Goal: Contribute content: Add original content to the website for others to see

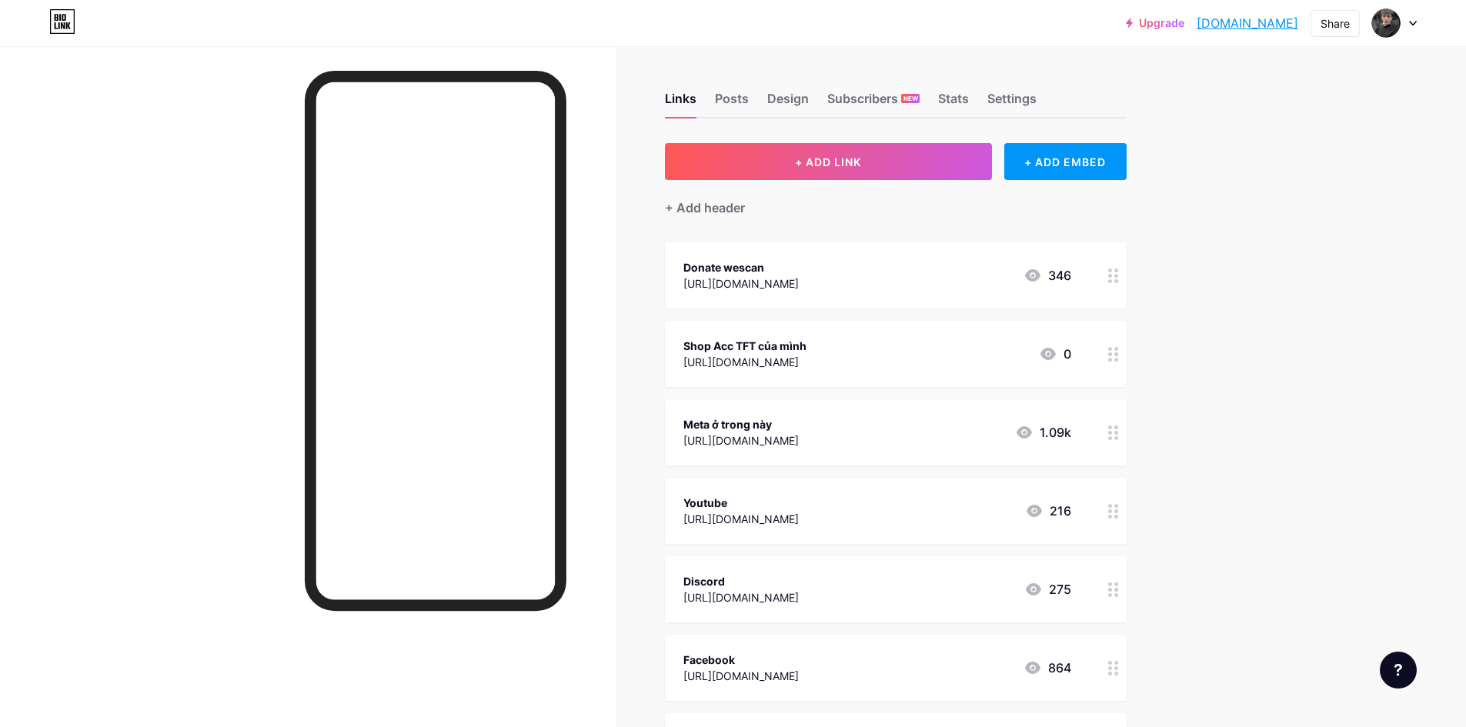
scroll to position [231, 0]
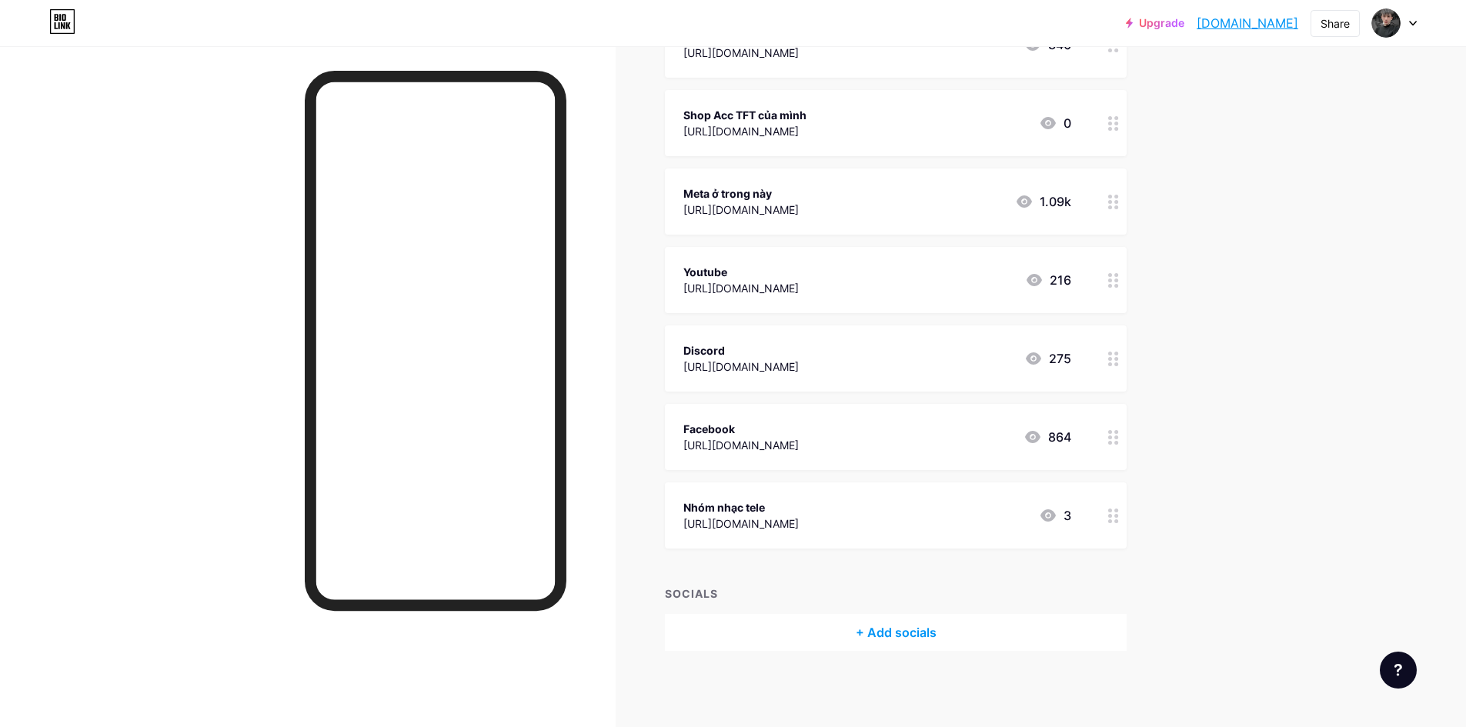
click at [796, 518] on div "[URL][DOMAIN_NAME]" at bounding box center [740, 524] width 115 height 16
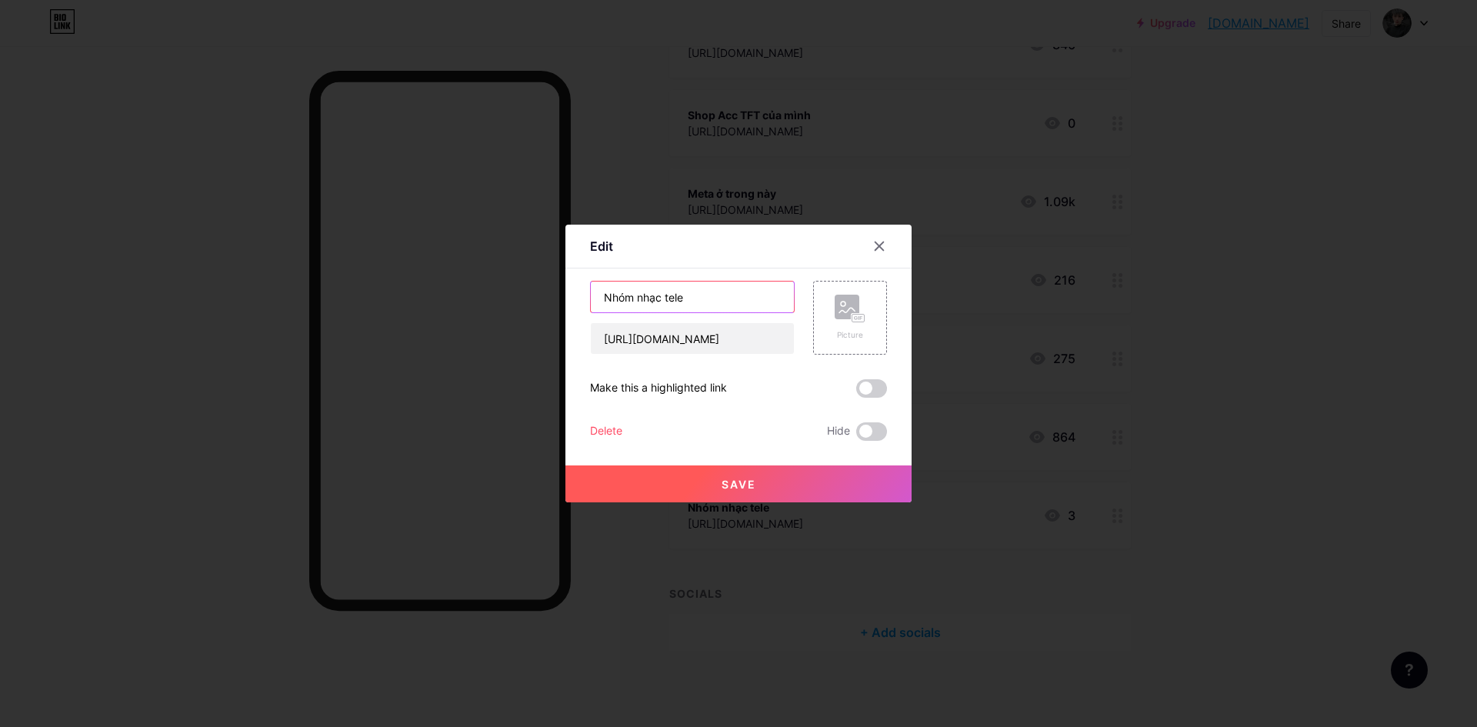
drag, startPoint x: 710, startPoint y: 298, endPoint x: 497, endPoint y: 304, distance: 212.5
click at [497, 304] on div "Edit Content YouTube Play YouTube video without leaving your page. ADD Vimeo Pl…" at bounding box center [738, 363] width 1477 height 727
type input "Link nhạc ( Nhóm tele )"
click at [750, 492] on button "Save" at bounding box center [739, 484] width 346 height 37
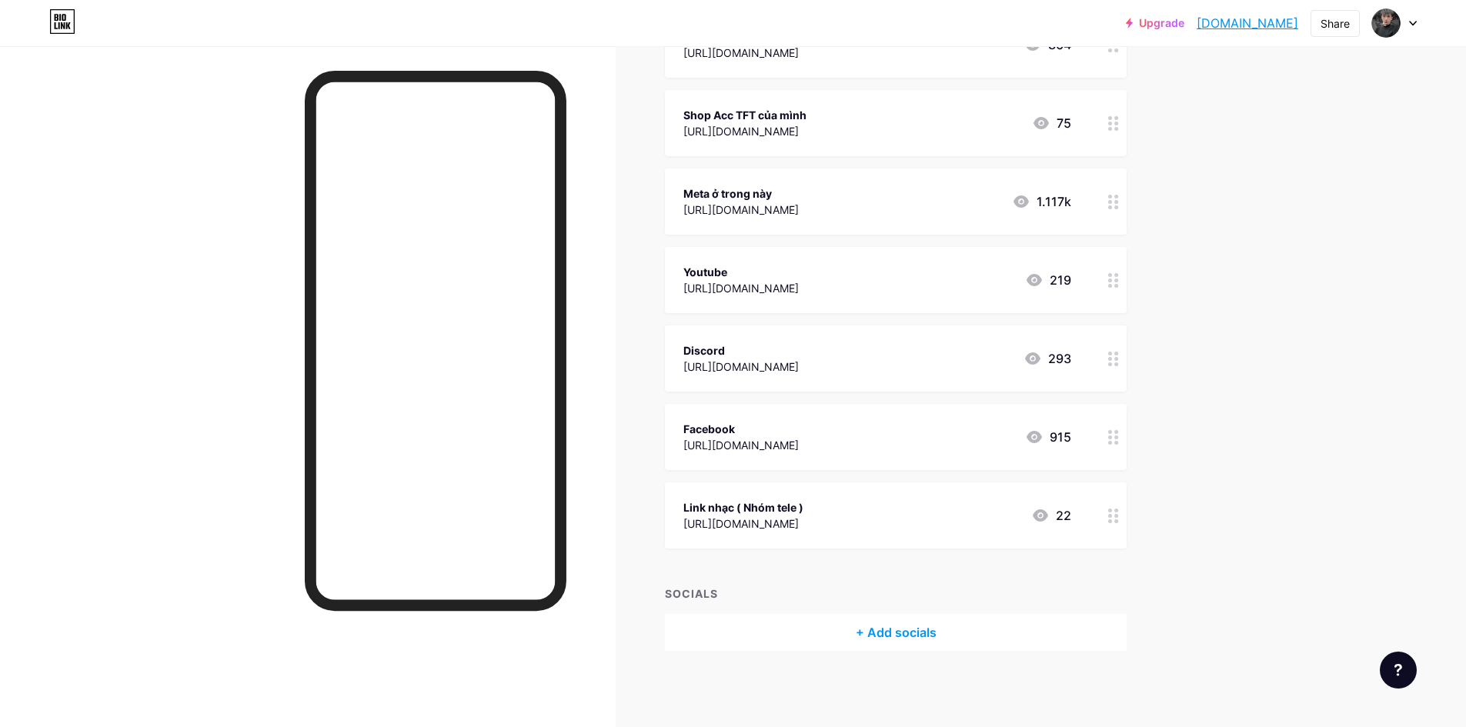
scroll to position [77, 0]
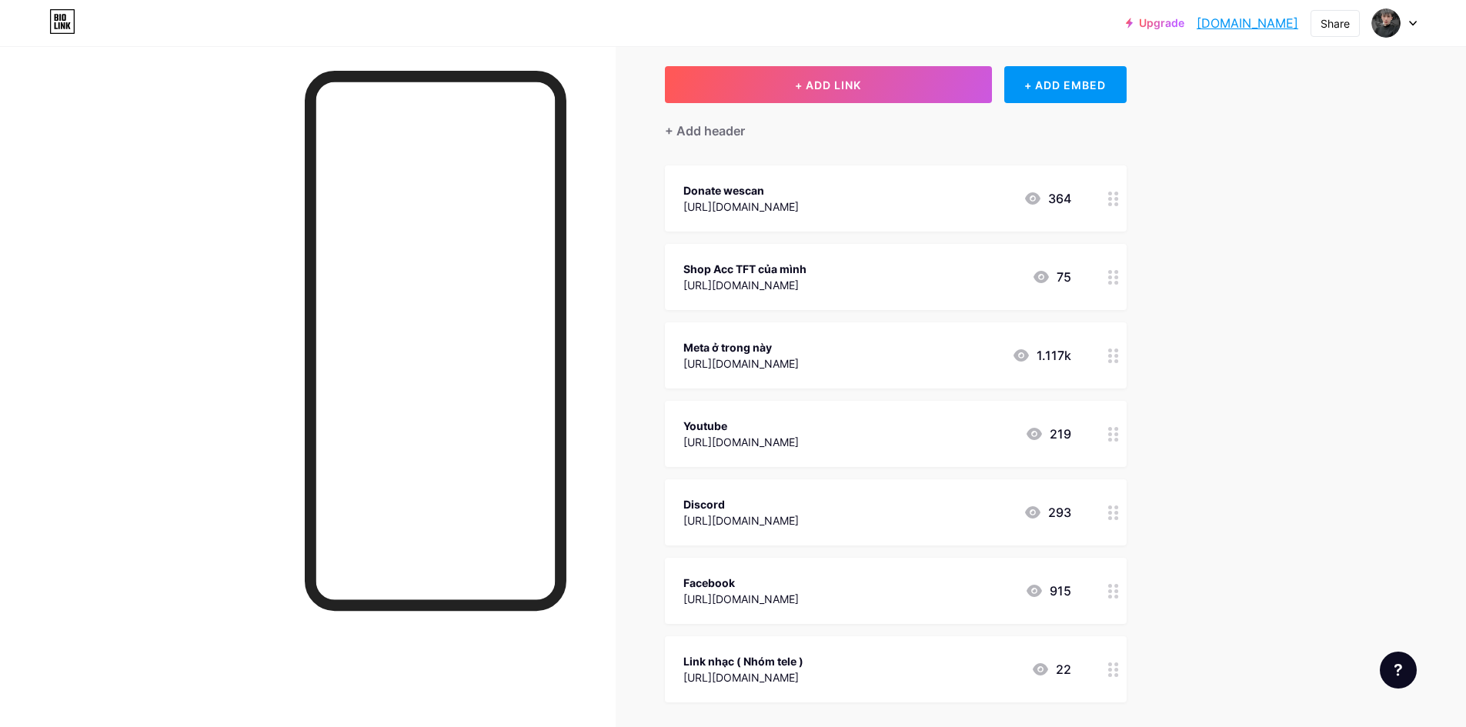
click at [1102, 514] on div "Discord [URL][DOMAIN_NAME] 293" at bounding box center [896, 512] width 462 height 66
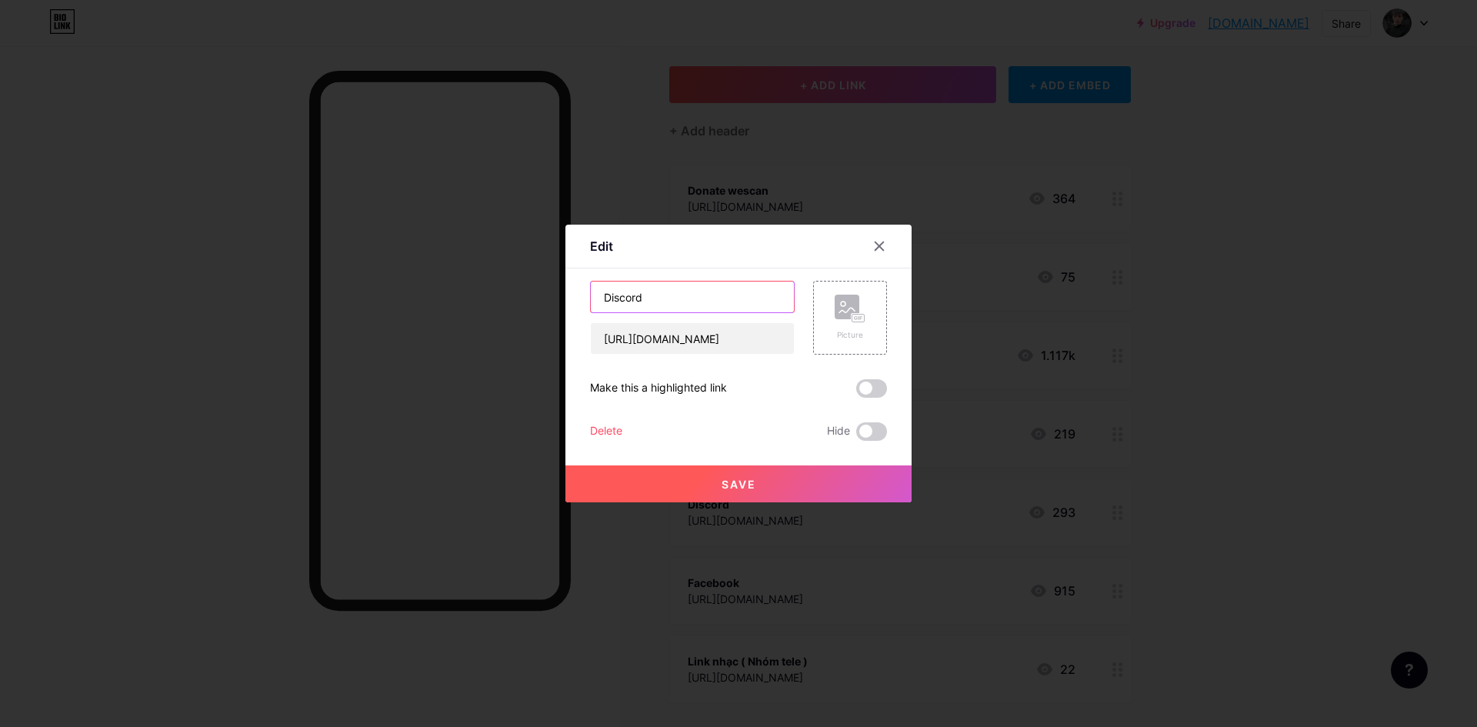
click at [676, 302] on input "Discord" at bounding box center [692, 297] width 203 height 31
drag, startPoint x: 679, startPoint y: 297, endPoint x: 636, endPoint y: 292, distance: 42.7
click at [636, 292] on input "Discord giao lưu TFT" at bounding box center [692, 297] width 203 height 31
click at [716, 291] on input "Discord TFT" at bounding box center [692, 297] width 203 height 31
type input "Discord TFT của mình"
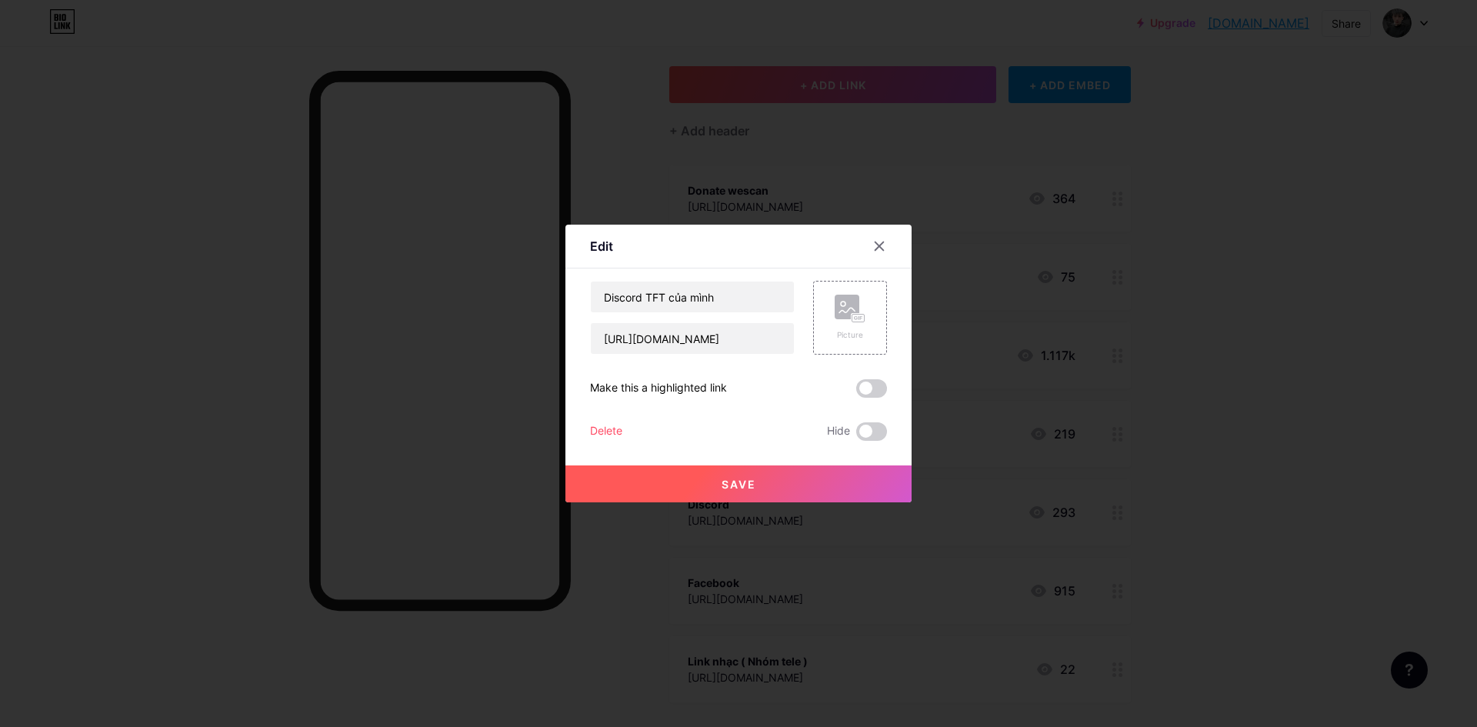
click at [803, 476] on button "Save" at bounding box center [739, 484] width 346 height 37
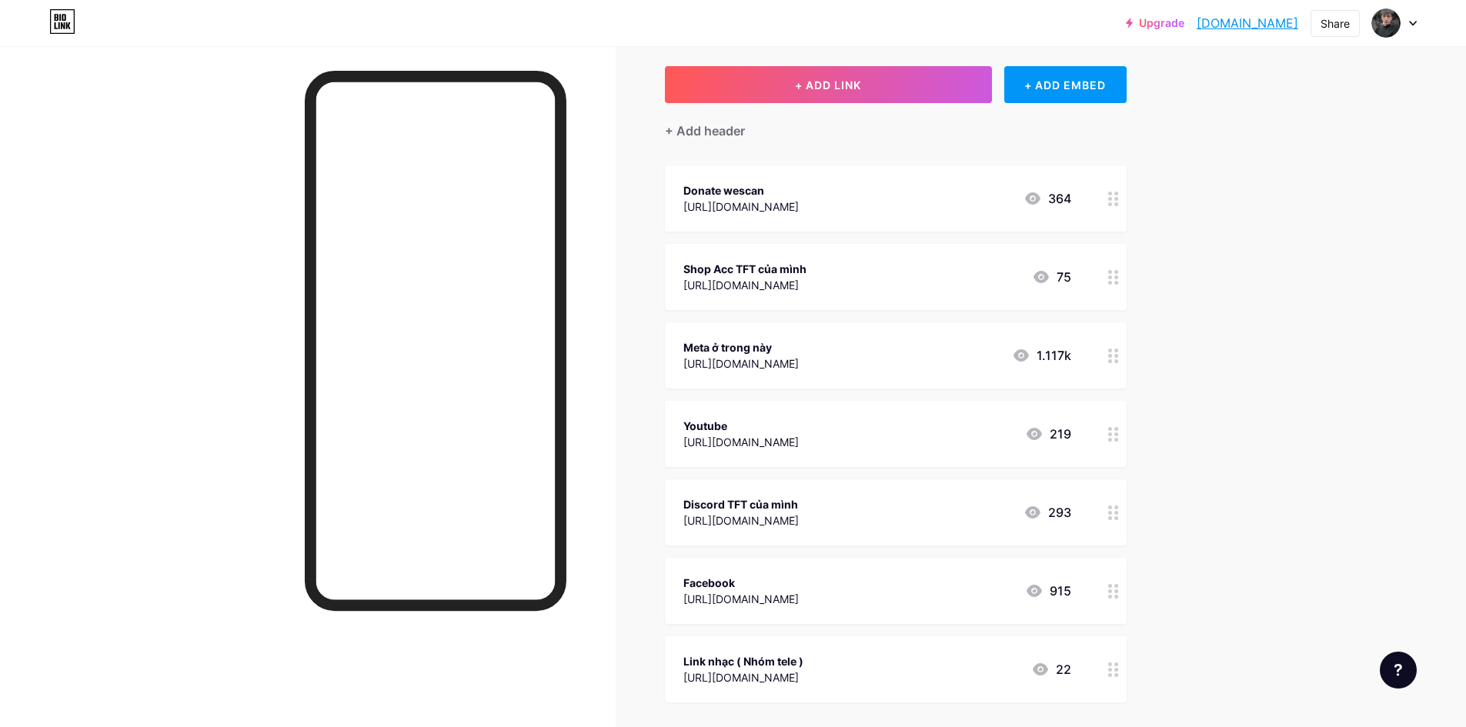
click at [799, 511] on div "Discord TFT của mình" at bounding box center [740, 504] width 115 height 16
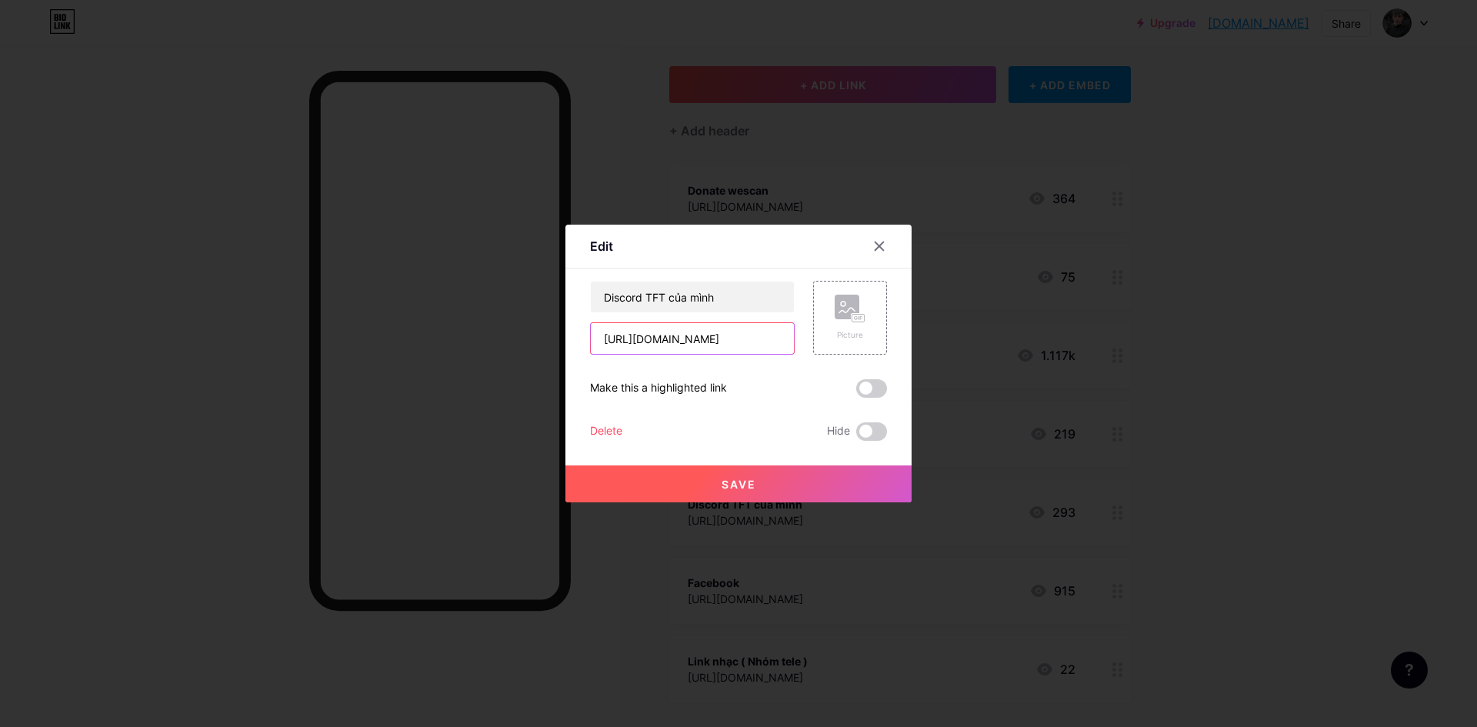
click at [689, 342] on input "[URL][DOMAIN_NAME]" at bounding box center [692, 338] width 203 height 31
click at [709, 352] on input "[URL][DOMAIN_NAME]" at bounding box center [692, 338] width 203 height 31
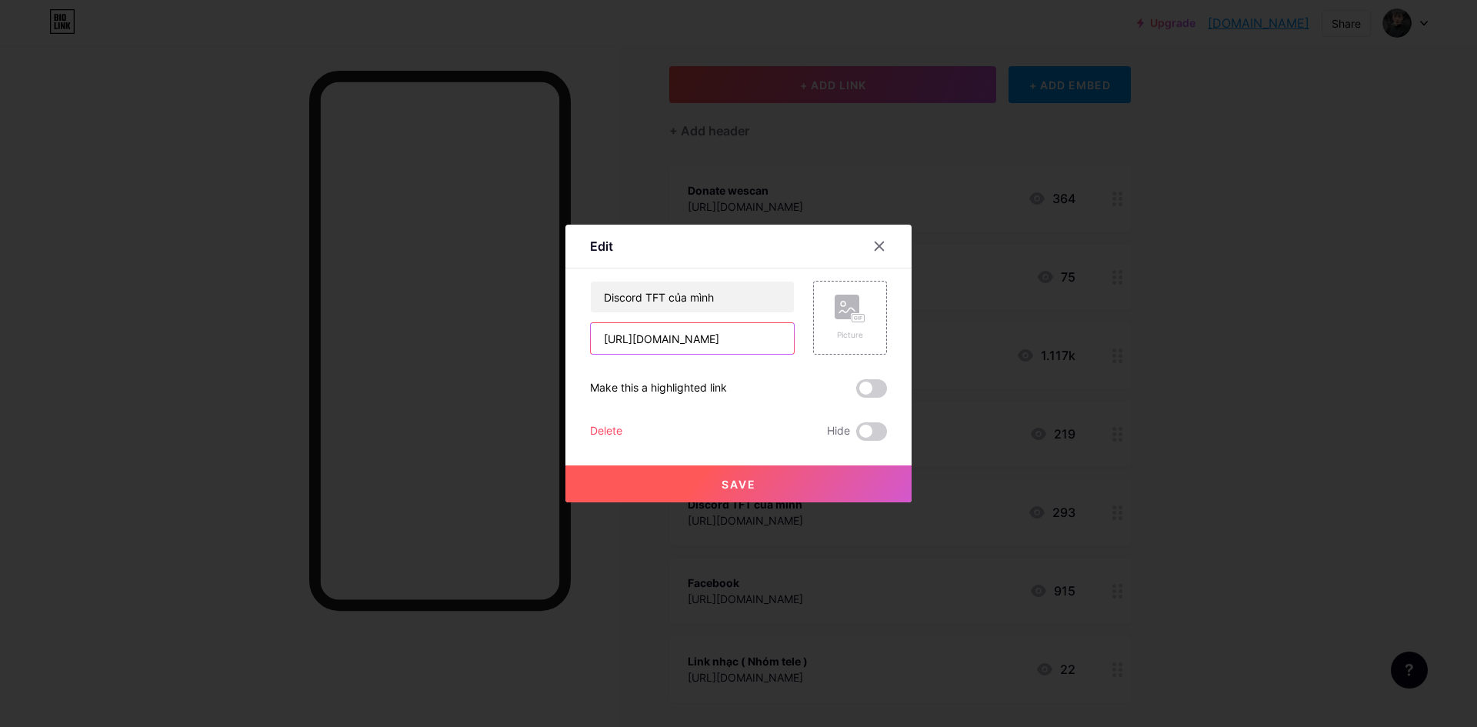
click at [709, 352] on input "[URL][DOMAIN_NAME]" at bounding box center [692, 338] width 203 height 31
paste input "[URL][DOMAIN_NAME]"
type input "[URL][DOMAIN_NAME]"
click at [762, 496] on button "Save" at bounding box center [739, 484] width 346 height 37
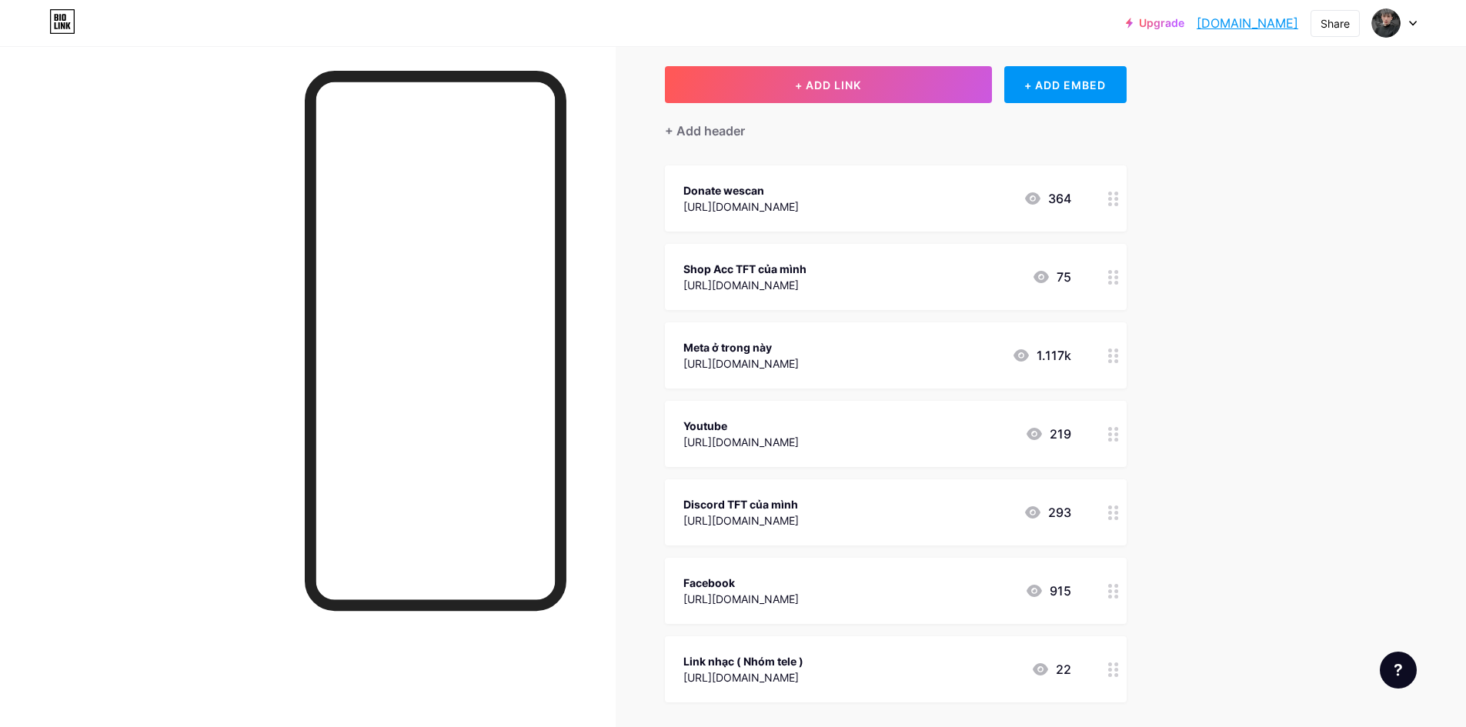
click at [784, 436] on div "[URL][DOMAIN_NAME]" at bounding box center [740, 442] width 115 height 16
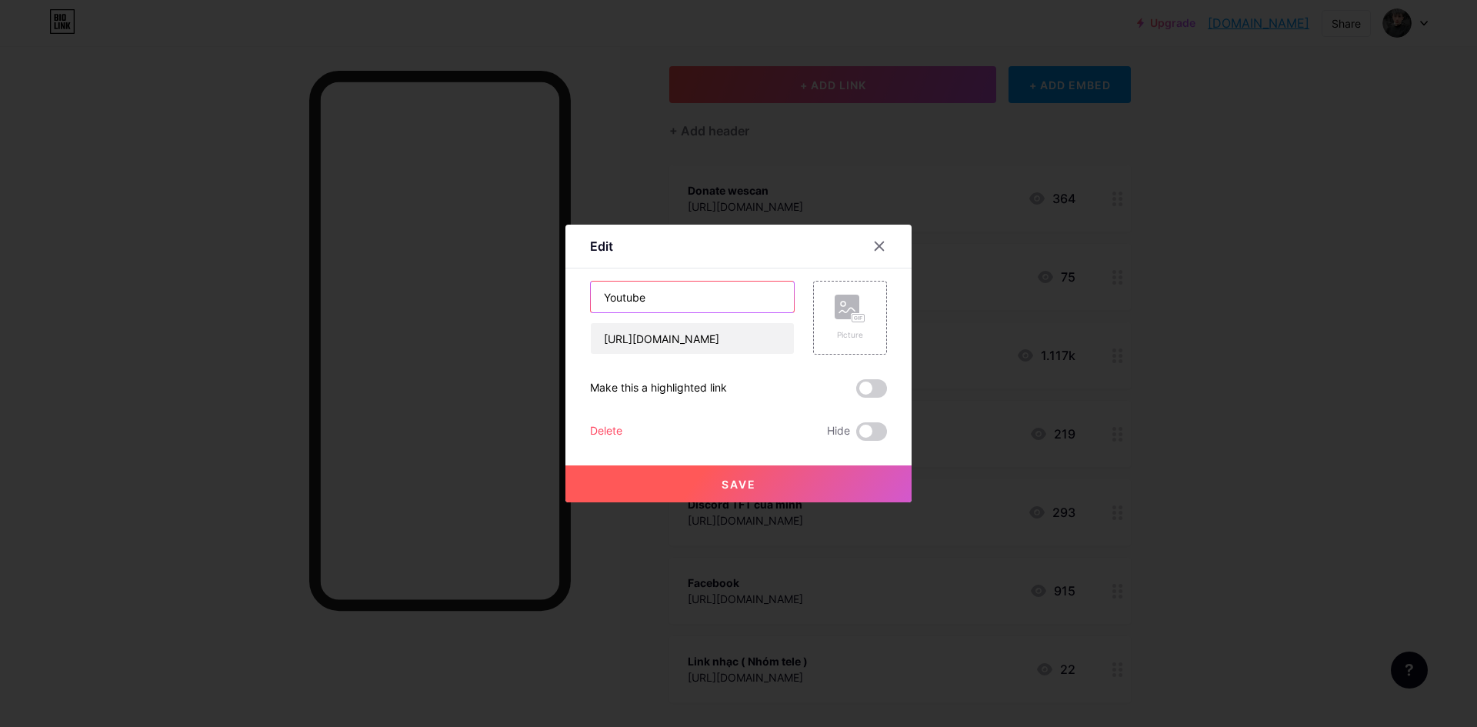
click at [692, 302] on input "Youtube" at bounding box center [692, 297] width 203 height 31
type input "Youtube của mình"
click at [769, 486] on button "Save" at bounding box center [739, 484] width 346 height 37
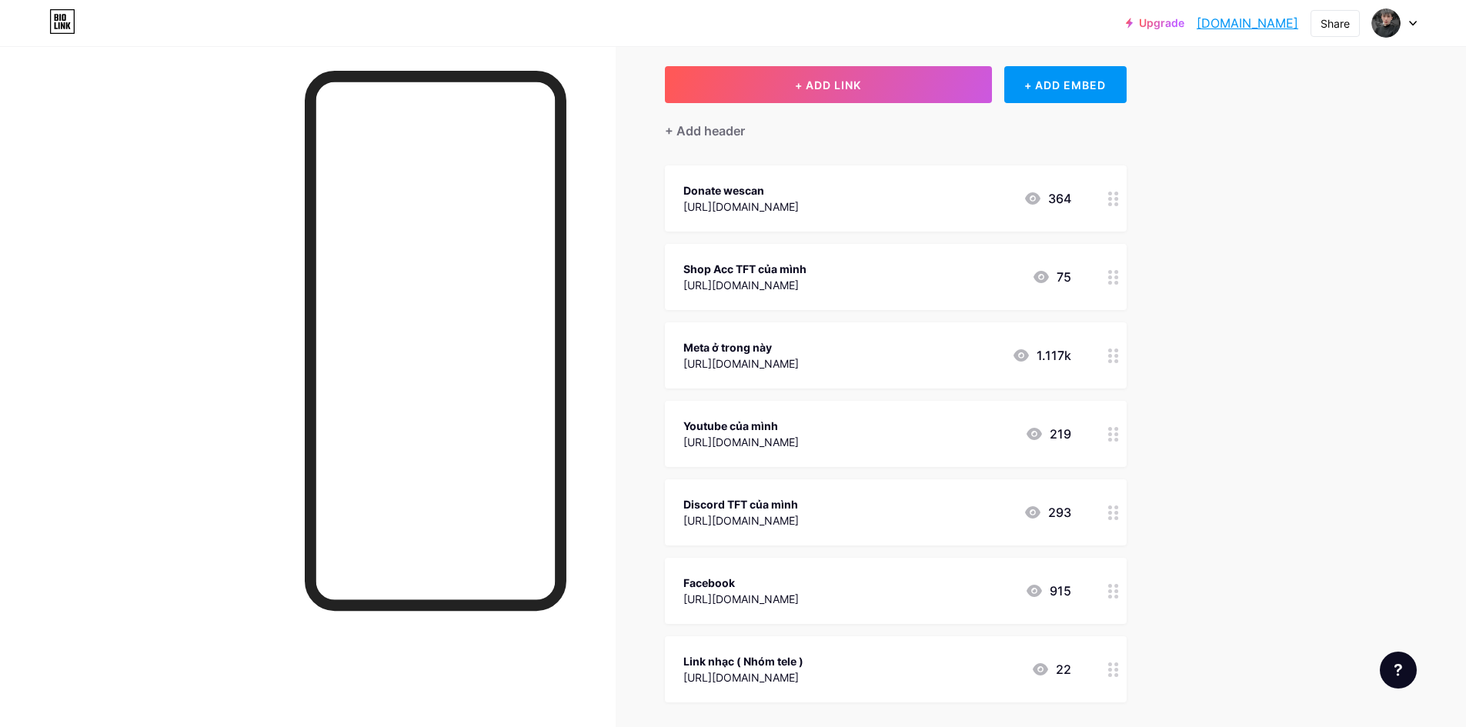
click at [1118, 590] on icon at bounding box center [1113, 591] width 11 height 15
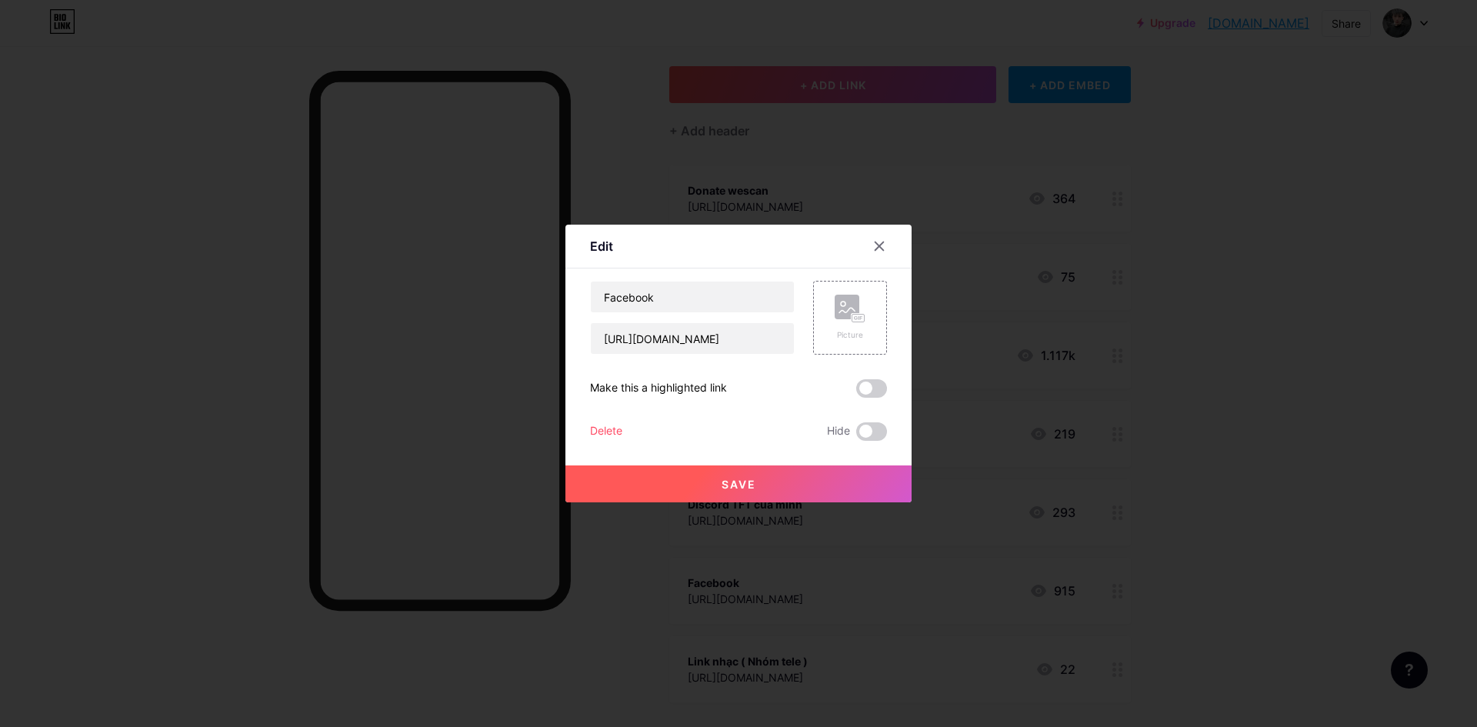
click at [673, 281] on div "Facebook" at bounding box center [692, 297] width 205 height 32
click at [687, 304] on input "Facebook" at bounding box center [692, 297] width 203 height 31
type input "Facebook cá nhân"
click at [810, 489] on button "Save" at bounding box center [739, 484] width 346 height 37
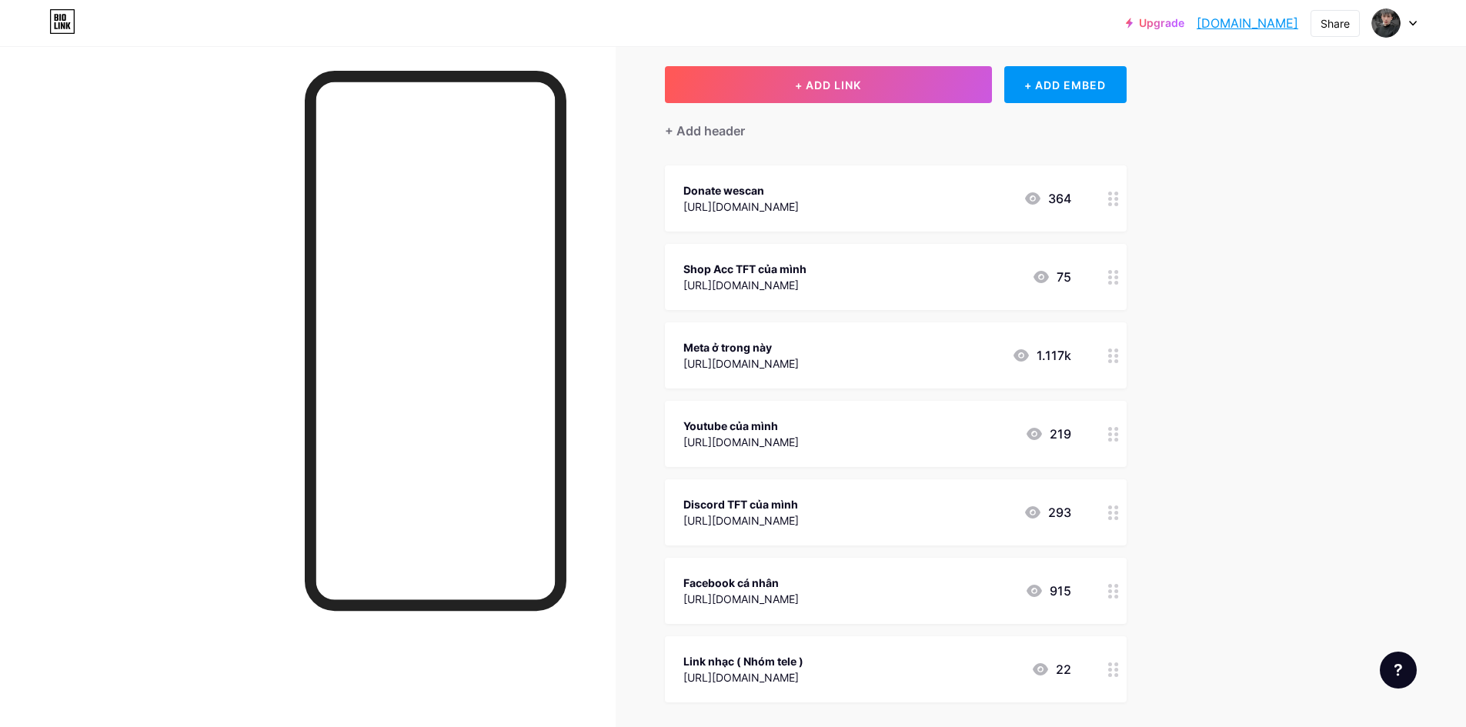
scroll to position [154, 0]
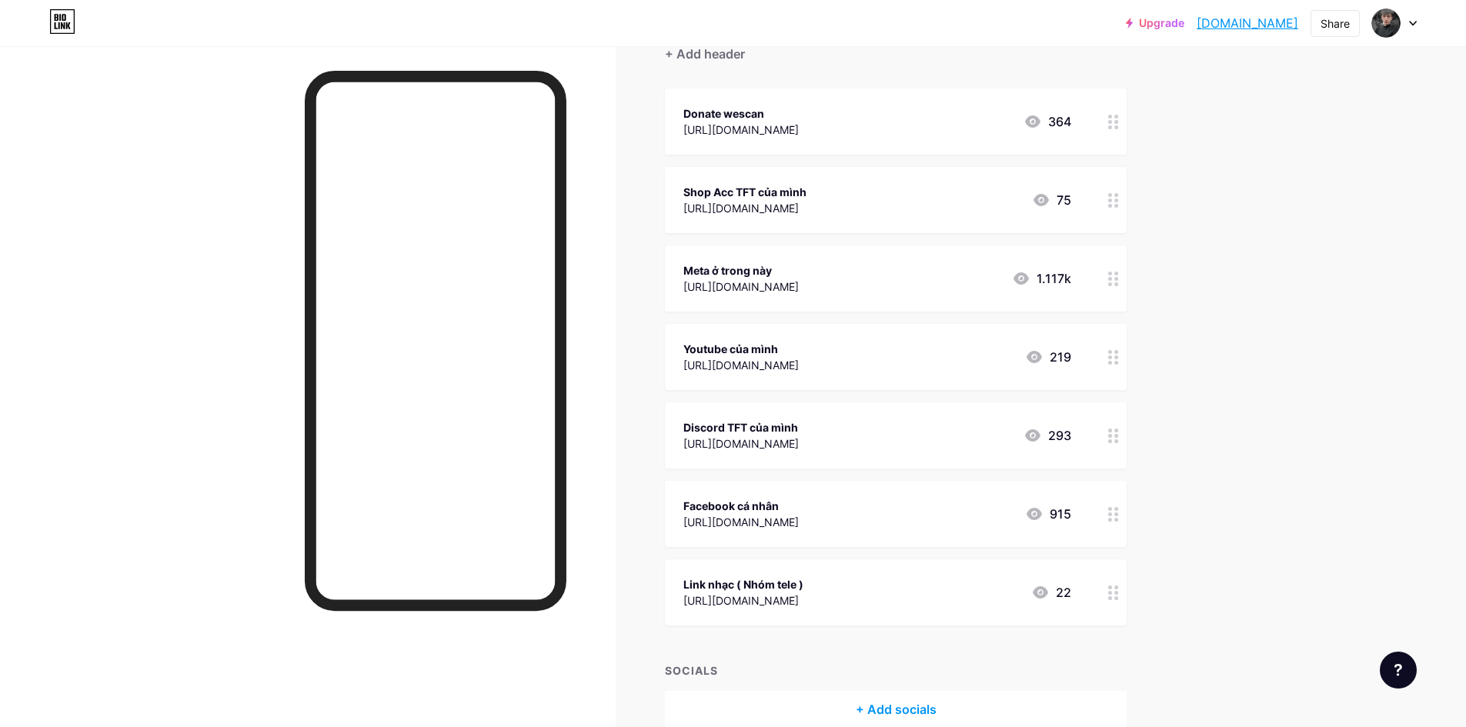
drag, startPoint x: 1104, startPoint y: 516, endPoint x: 1097, endPoint y: 615, distance: 99.5
click at [1097, 615] on span "Donate wescan [URL][DOMAIN_NAME] 364 Shop Acc TFT của mình [URL][DOMAIN_NAME] 7…" at bounding box center [896, 356] width 462 height 537
click at [1275, 462] on div "Upgrade truonghoangdz.b... [DOMAIN_NAME] Share Switch accounts [PERSON_NAME] [D…" at bounding box center [733, 325] width 1466 height 959
click at [1319, 389] on div "Upgrade truonghoangdz.b... [DOMAIN_NAME] Share Switch accounts [PERSON_NAME] [D…" at bounding box center [733, 325] width 1466 height 959
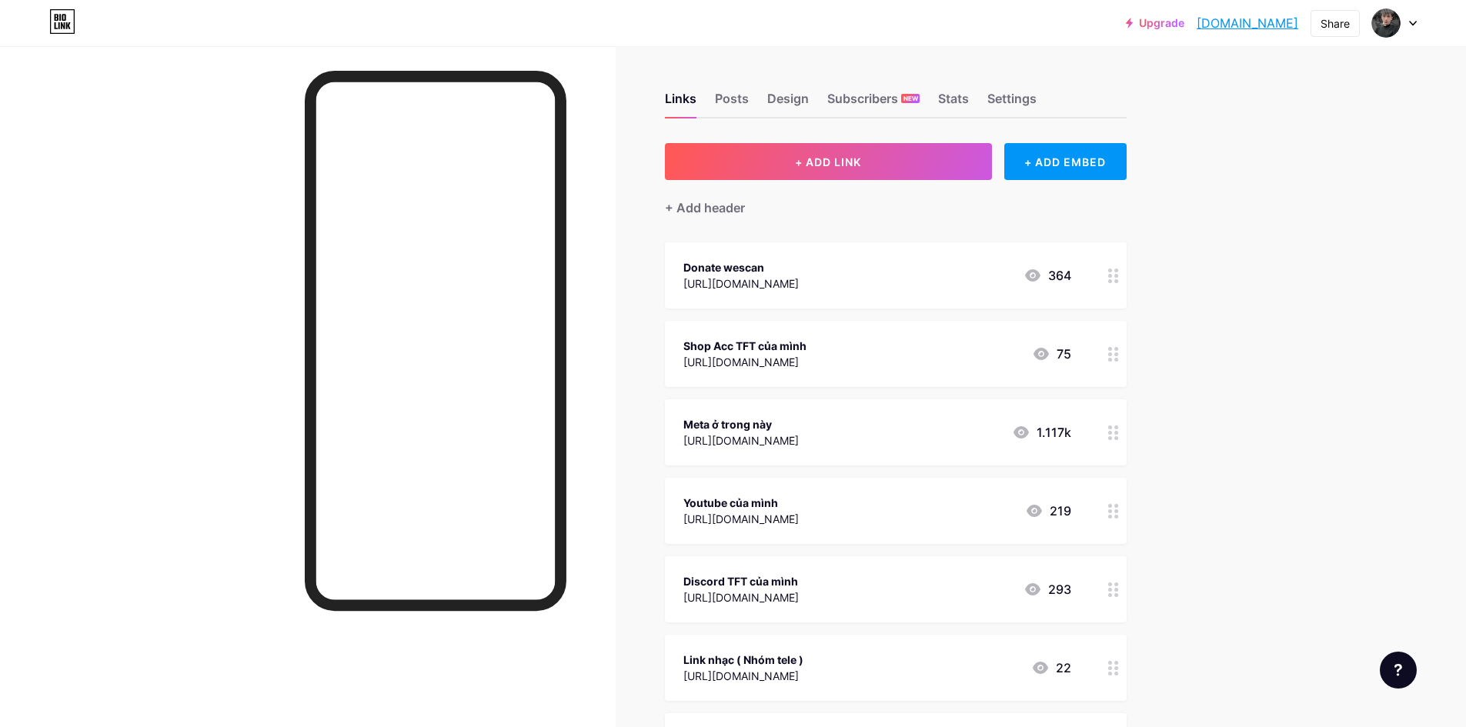
scroll to position [231, 0]
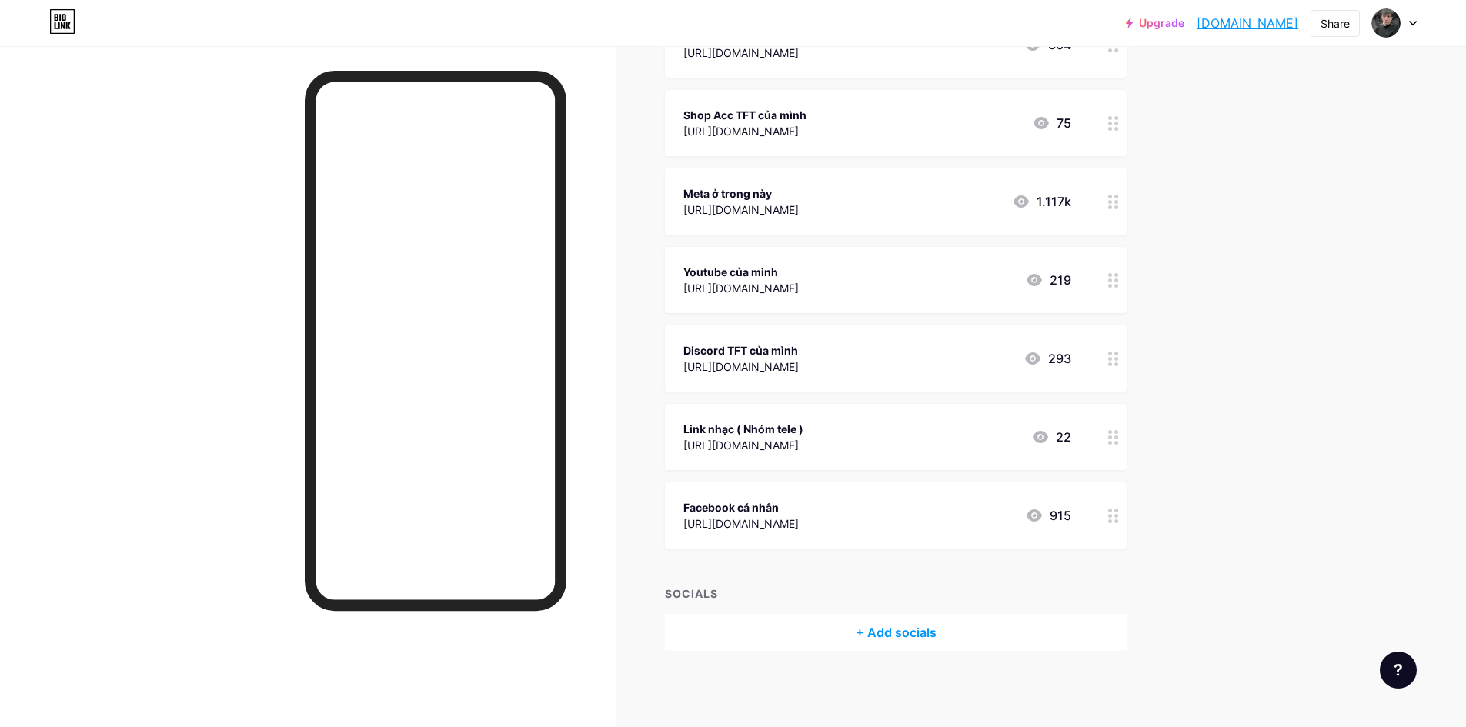
drag, startPoint x: 1104, startPoint y: 515, endPoint x: 1112, endPoint y: 447, distance: 68.2
click at [1112, 447] on span "Donate wescan [URL][DOMAIN_NAME] 364 Shop Acc TFT của mình [URL][DOMAIN_NAME] 7…" at bounding box center [896, 280] width 462 height 537
click at [1158, 472] on div "Links Posts Design Subscribers NEW Stats Settings + ADD LINK + ADD EMBED + Add …" at bounding box center [595, 271] width 1191 height 913
click at [1254, 355] on div "Upgrade truonghoangdz.b... [DOMAIN_NAME] Share Switch accounts [PERSON_NAME] [D…" at bounding box center [733, 248] width 1466 height 959
